Goal: Information Seeking & Learning: Learn about a topic

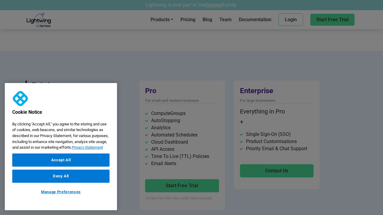
scroll to position [980, 0]
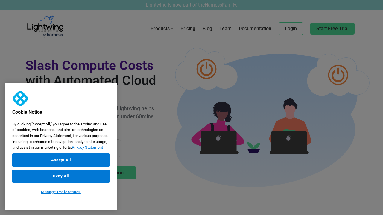
scroll to position [952, 0]
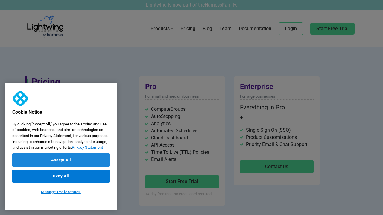
click at [61, 160] on button "Accept All" at bounding box center [60, 160] width 97 height 13
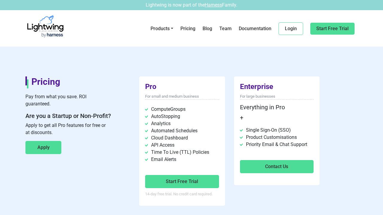
scroll to position [1439, 0]
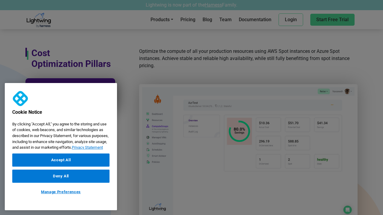
scroll to position [349, 0]
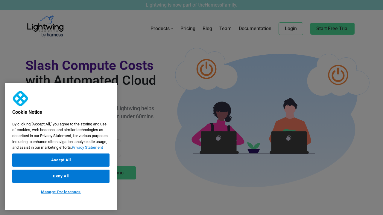
scroll to position [361, 0]
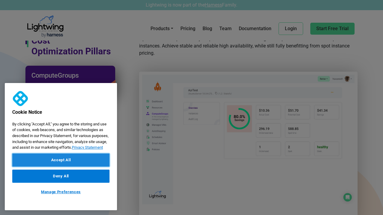
click at [61, 160] on button "Accept All" at bounding box center [60, 160] width 97 height 13
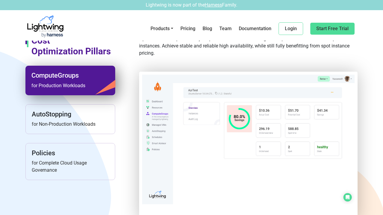
scroll to position [1439, 0]
